Goal: Transaction & Acquisition: Download file/media

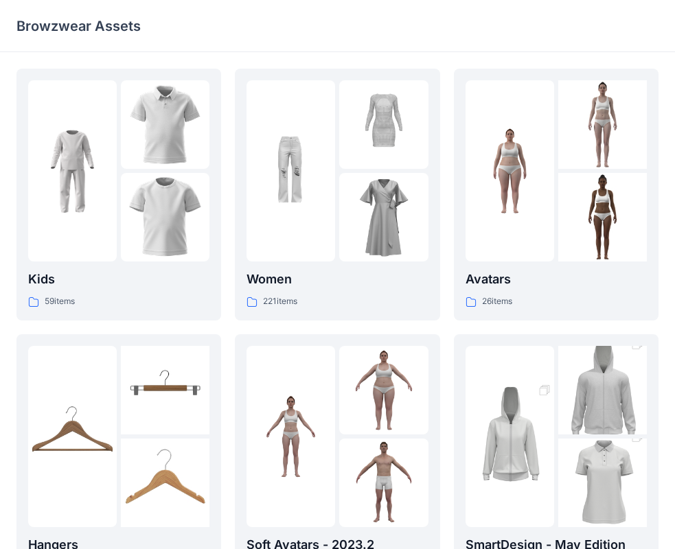
drag, startPoint x: 373, startPoint y: 7, endPoint x: 335, endPoint y: 10, distance: 37.9
click at [335, 10] on div "Browzwear Assets" at bounding box center [337, 26] width 675 height 52
click at [369, 178] on img at bounding box center [383, 217] width 89 height 89
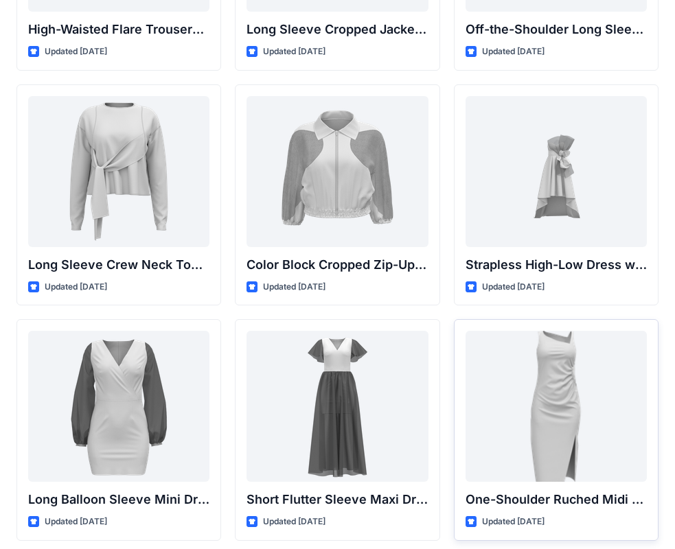
scroll to position [343, 0]
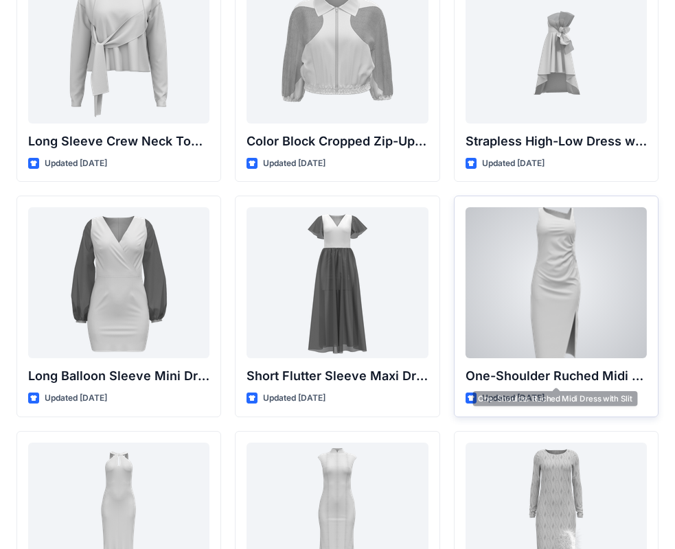
click at [549, 306] on div at bounding box center [556, 282] width 181 height 151
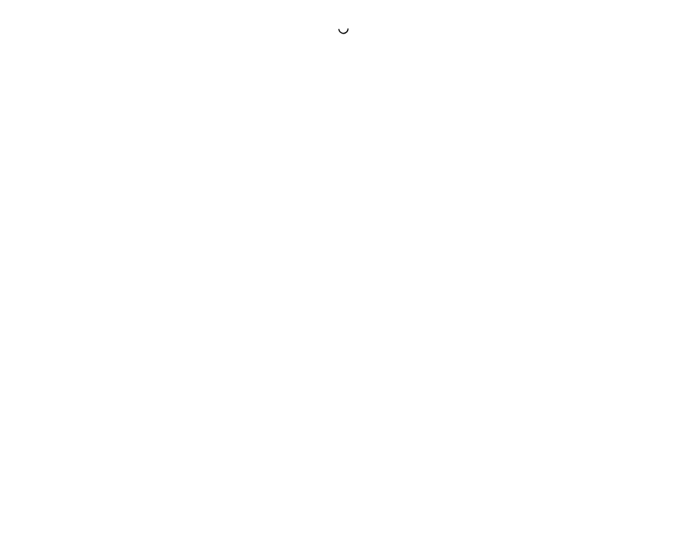
click at [549, 306] on div at bounding box center [343, 274] width 687 height 549
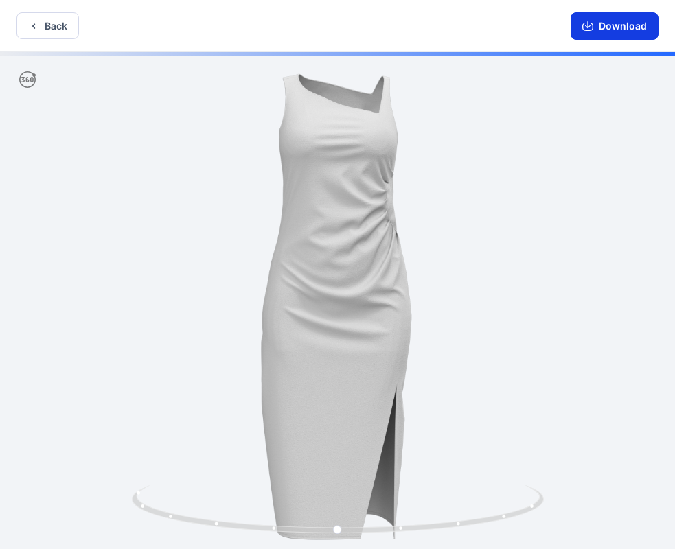
click at [614, 25] on button "Download" at bounding box center [615, 25] width 88 height 27
